Goal: Book appointment/travel/reservation

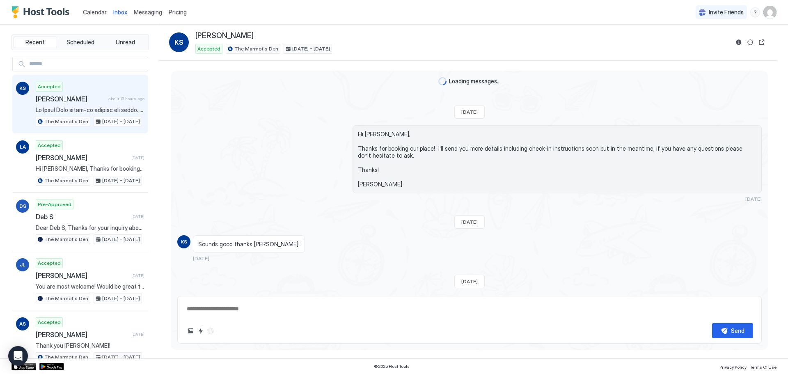
scroll to position [161, 0]
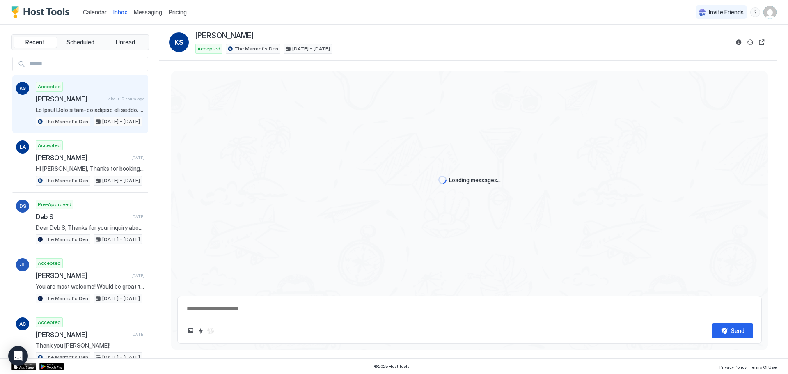
type textarea "*"
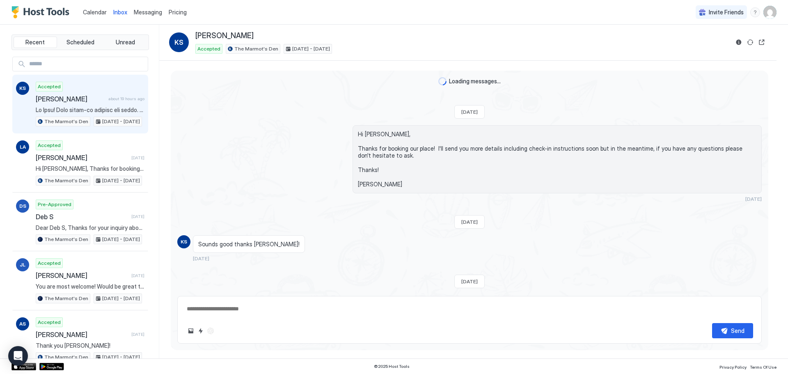
scroll to position [161, 0]
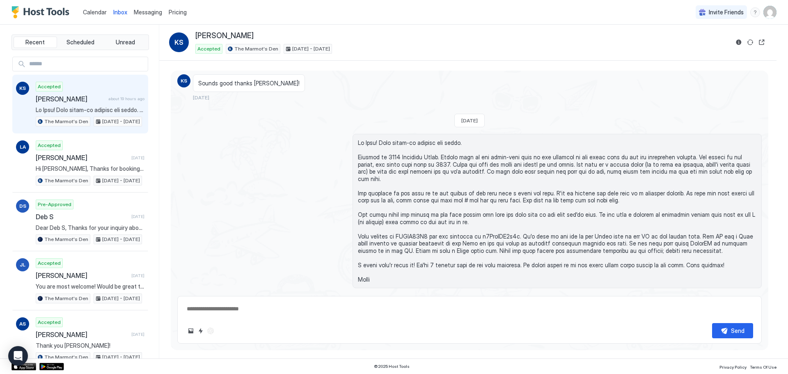
click at [94, 12] on span "Calendar" at bounding box center [95, 12] width 24 height 7
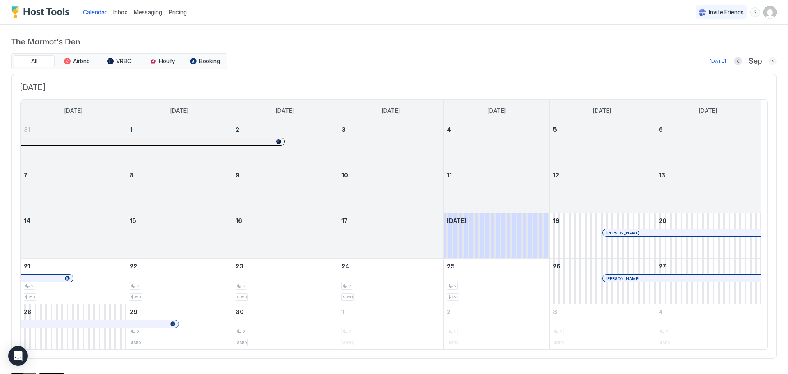
click at [768, 61] on button "Next month" at bounding box center [772, 61] width 8 height 8
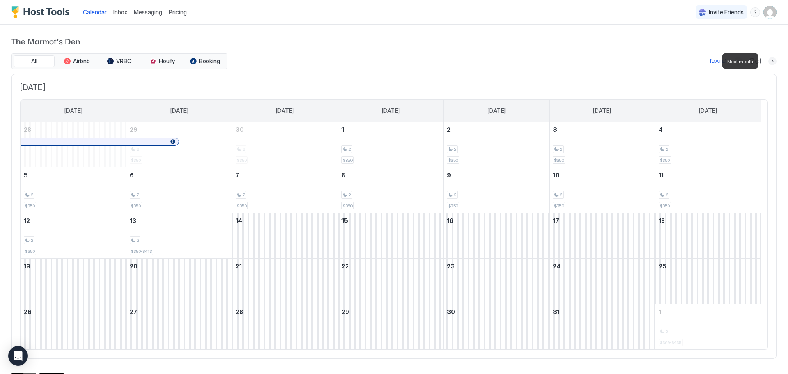
click at [768, 61] on button "Next month" at bounding box center [772, 61] width 8 height 8
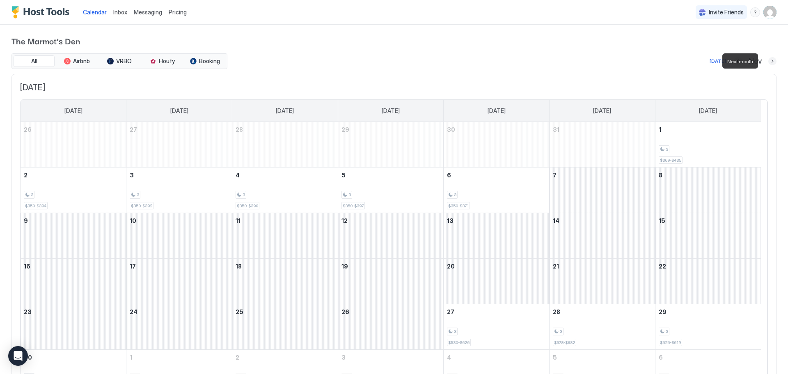
click at [768, 61] on button "Next month" at bounding box center [772, 61] width 8 height 8
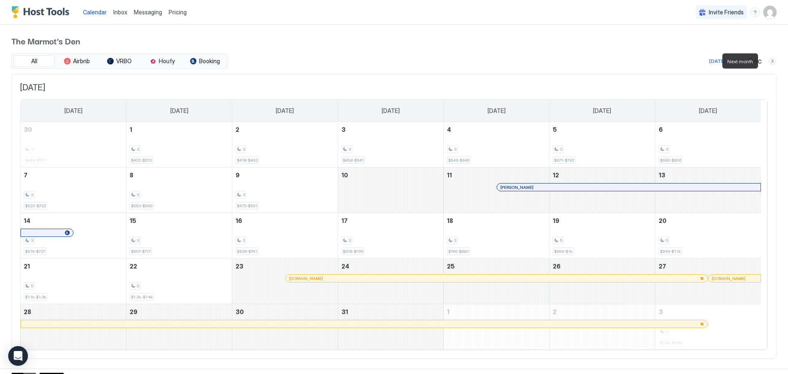
click at [768, 61] on button "Next month" at bounding box center [772, 61] width 8 height 8
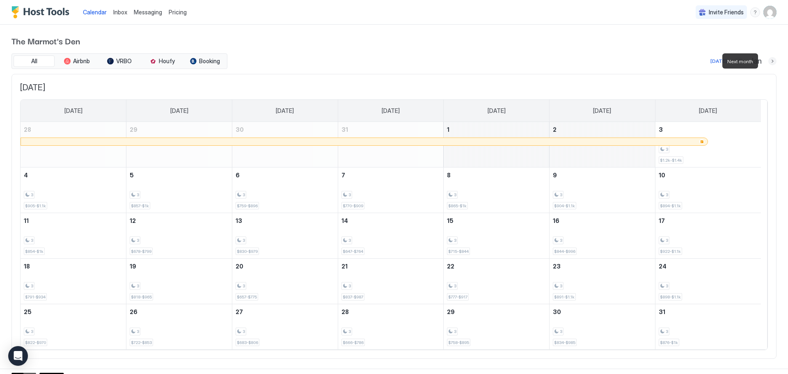
click at [768, 61] on button "Next month" at bounding box center [772, 61] width 8 height 8
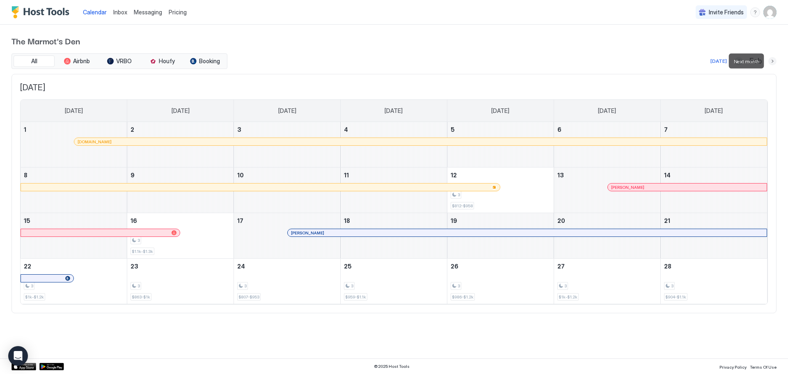
click at [772, 59] on button "Next month" at bounding box center [772, 61] width 8 height 8
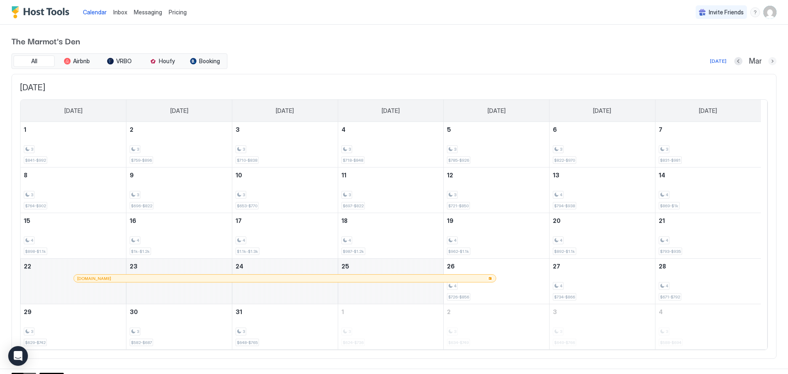
click at [768, 62] on button "Next month" at bounding box center [772, 61] width 8 height 8
